Goal: Information Seeking & Learning: Learn about a topic

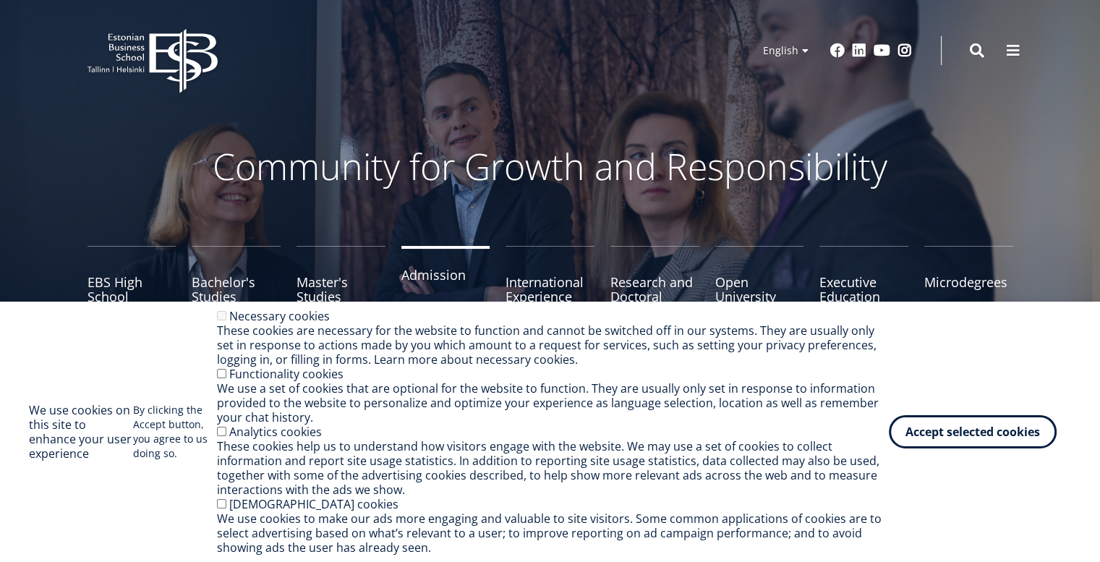
click at [417, 278] on link "Admission" at bounding box center [446, 282] width 89 height 72
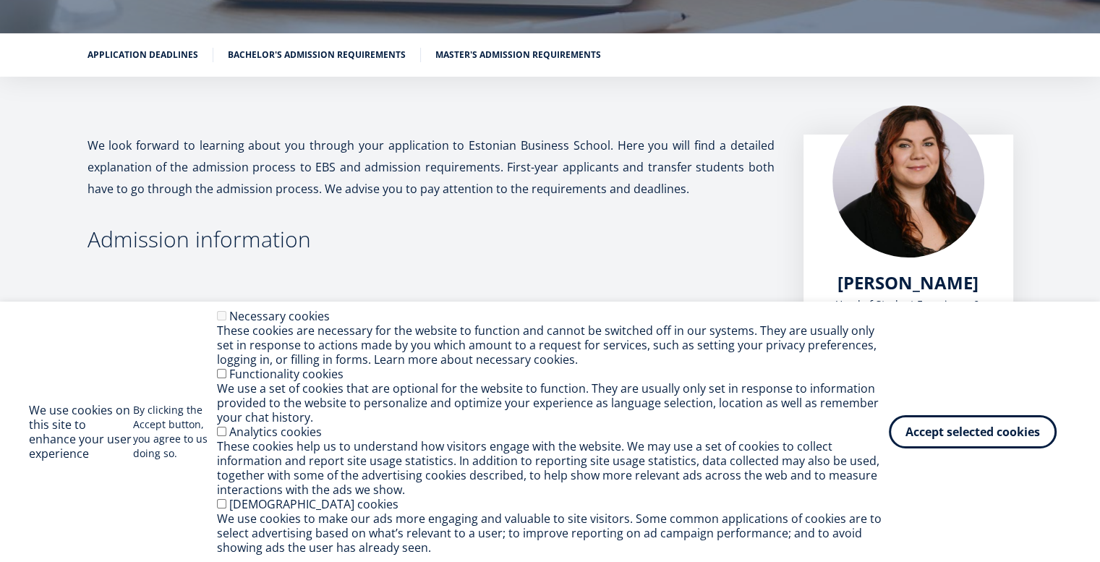
scroll to position [210, 0]
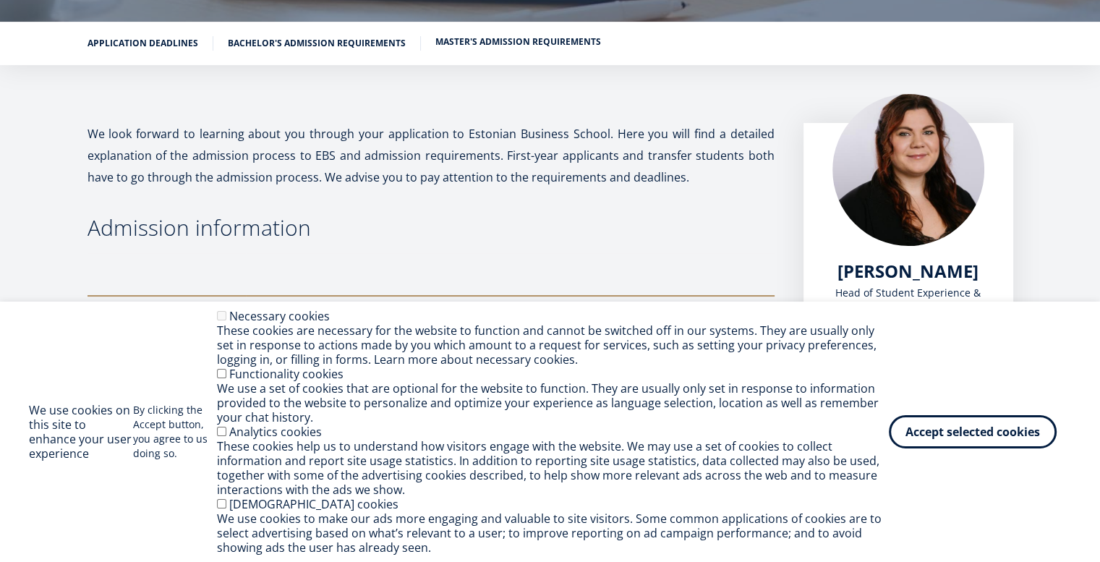
click at [489, 48] on link "Master's admission requirements" at bounding box center [519, 42] width 166 height 14
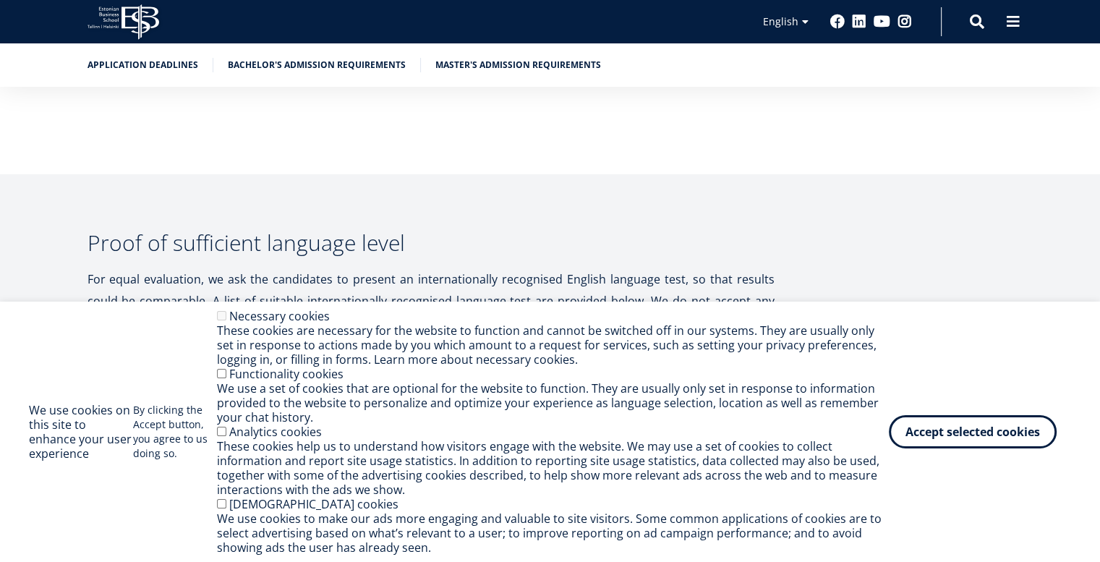
scroll to position [4759, 0]
